Goal: Ask a question: Seek information or help from site administrators or community

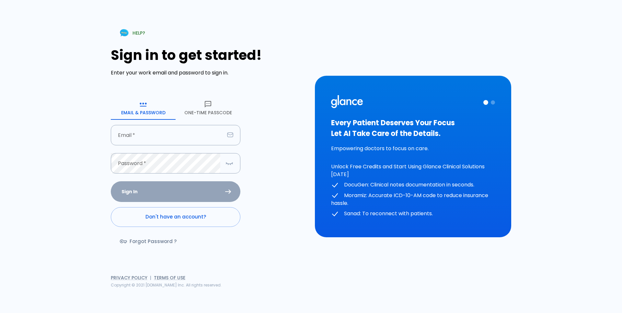
click at [210, 109] on button "One-Time Passcode" at bounding box center [208, 108] width 65 height 23
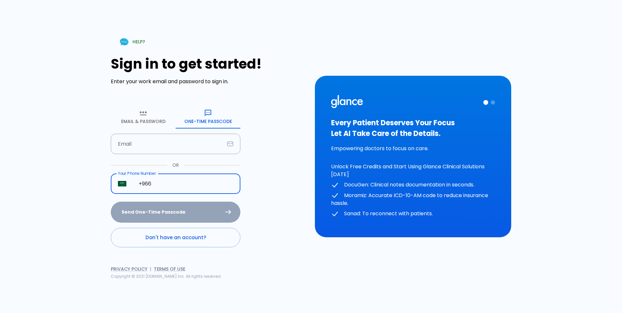
click at [161, 186] on input "+966" at bounding box center [186, 184] width 109 height 20
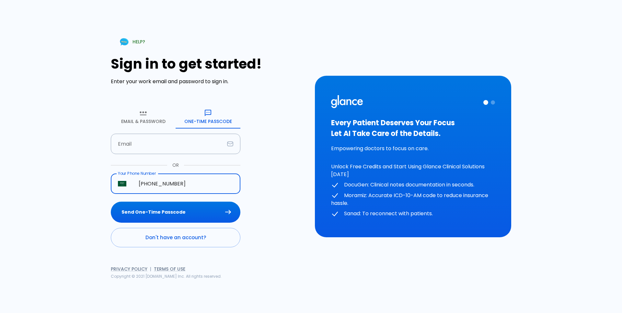
type input "[PHONE_NUMBER]"
click at [111, 202] on button "Send One-Time Passcode" at bounding box center [176, 212] width 130 height 21
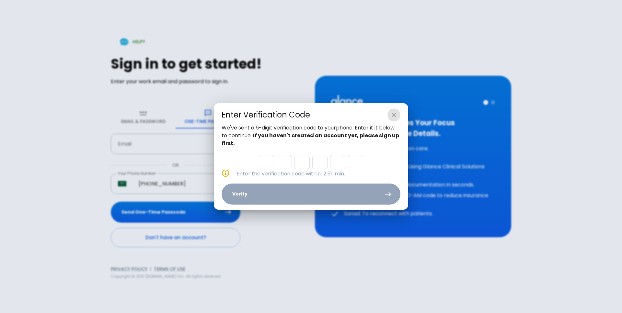
click at [392, 116] on icon "close" at bounding box center [394, 115] width 8 height 8
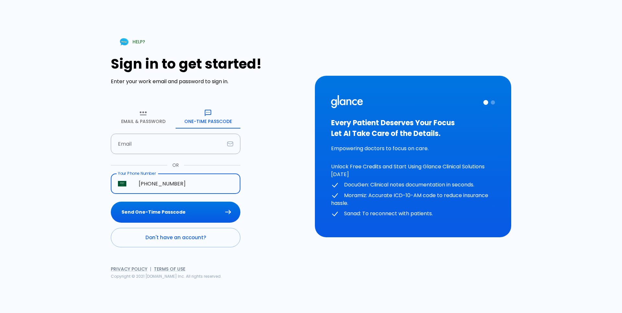
drag, startPoint x: 212, startPoint y: 189, endPoint x: 0, endPoint y: 196, distance: 212.3
click at [0, 196] on div "HELP? Sign in to get started! Enter your work email and password to sign in. Em…" at bounding box center [311, 156] width 622 height 313
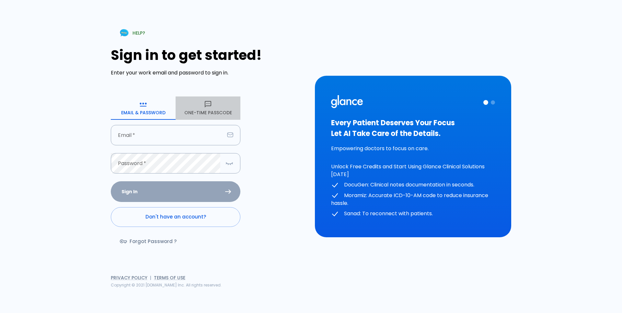
click at [192, 109] on button "One-Time Passcode" at bounding box center [208, 108] width 65 height 23
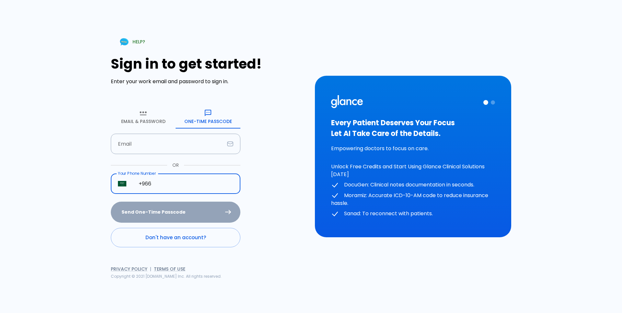
click at [162, 185] on input "+966" at bounding box center [186, 184] width 109 height 20
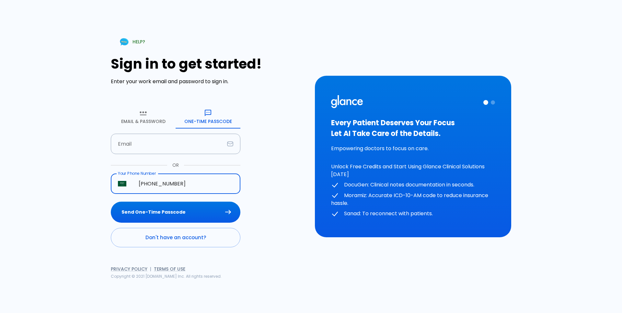
type input "[PHONE_NUMBER]"
click at [111, 202] on button "Send One-Time Passcode" at bounding box center [176, 212] width 130 height 21
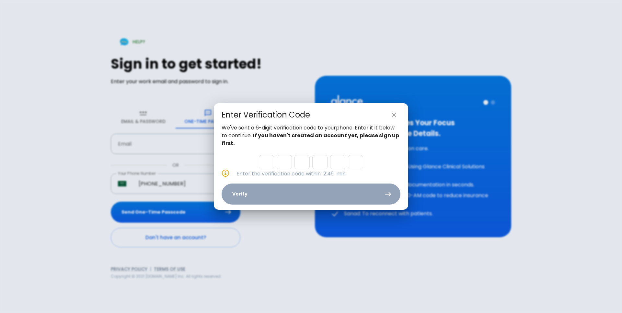
type input "3"
type input "1"
type input "2"
type input "1"
type input "2"
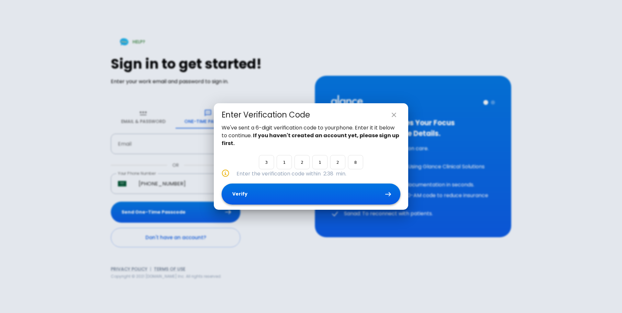
type input "8"
click at [301, 191] on button "Verify" at bounding box center [311, 194] width 179 height 21
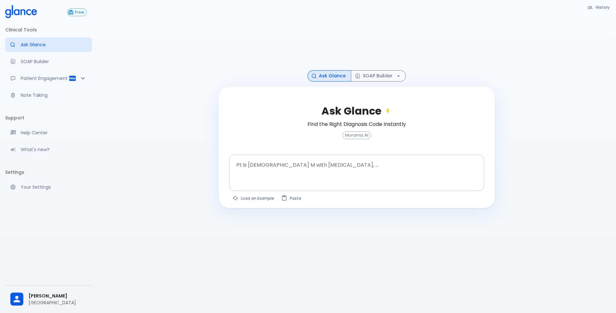
click at [310, 181] on div at bounding box center [357, 184] width 253 height 12
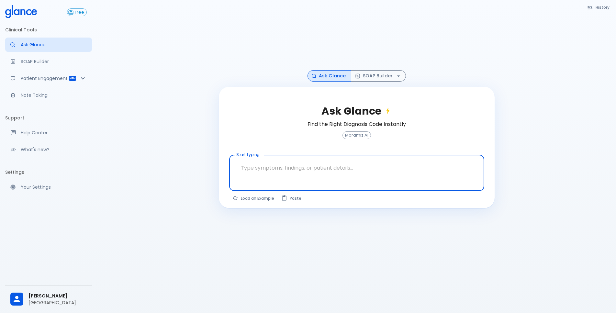
click at [313, 161] on textarea "Start typing..." at bounding box center [357, 168] width 246 height 20
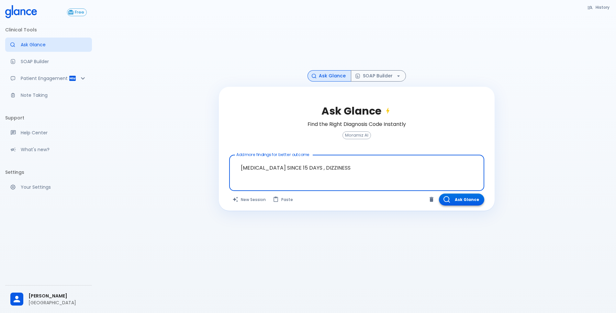
type textarea "HEAVY MENSTRUAL BLEEDING SINCE 15 DAYS , DIZZINESS"
click at [460, 199] on button "Ask Glance" at bounding box center [461, 200] width 45 height 12
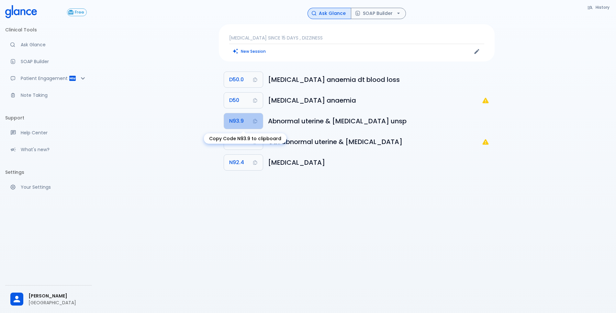
click at [248, 123] on button "N93.9" at bounding box center [243, 121] width 39 height 16
